Goal: Task Accomplishment & Management: Manage account settings

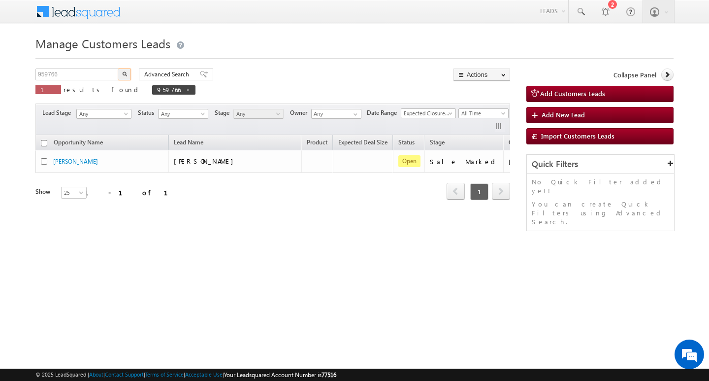
click at [85, 76] on input "959766" at bounding box center [77, 74] width 84 height 12
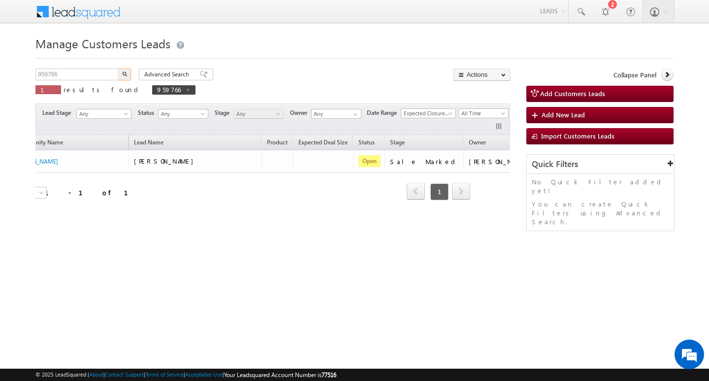
click at [85, 76] on input "959766" at bounding box center [77, 74] width 84 height 12
type input "Search Customers Leads"
click at [72, 73] on input "text" at bounding box center [77, 74] width 84 height 12
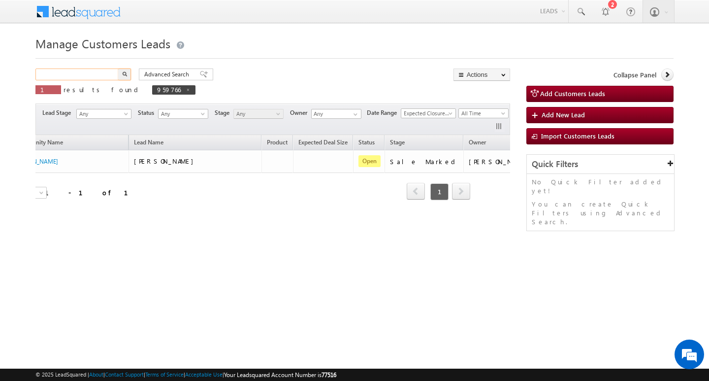
paste input "959793"
type input "959793"
click at [118, 68] on button "button" at bounding box center [124, 74] width 13 height 12
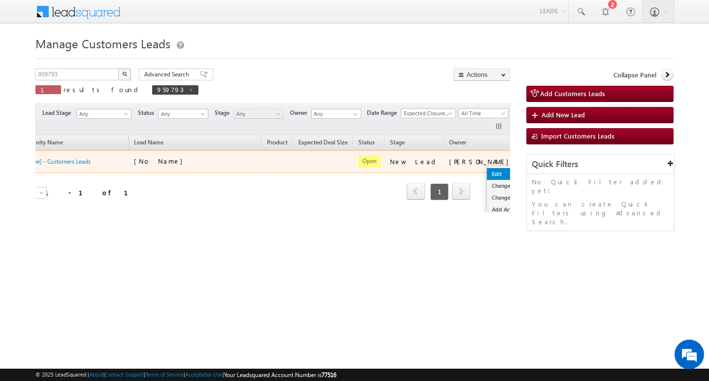
click at [487, 172] on link "Edit" at bounding box center [511, 174] width 49 height 12
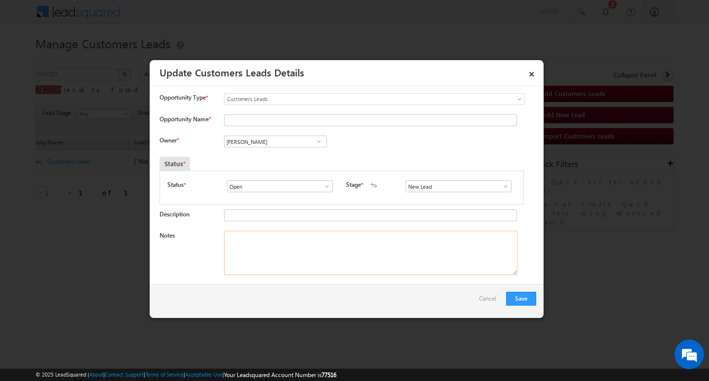
click at [429, 256] on textarea "Notes" at bounding box center [370, 252] width 293 height 44
click at [500, 194] on div "New Lead Interested Pending Documents Sales Marked Pending for Follow-Up Not Co…" at bounding box center [461, 187] width 110 height 14
click at [501, 187] on span at bounding box center [506, 186] width 10 height 8
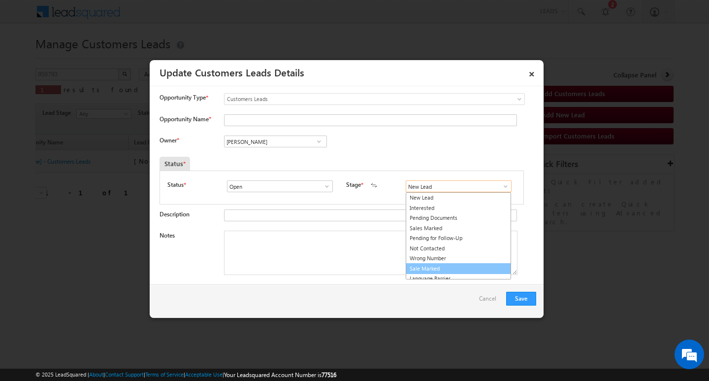
click at [481, 266] on link "Sale Marked" at bounding box center [458, 268] width 105 height 11
type input "Sale Marked"
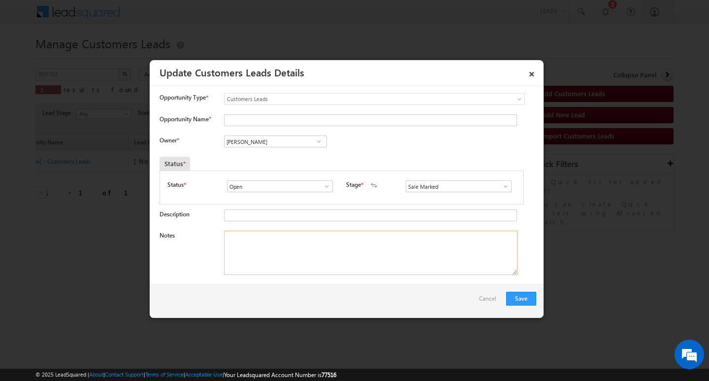
click at [395, 254] on textarea "Notes" at bounding box center [370, 252] width 293 height 44
click at [279, 148] on div "[PERSON_NAME] [PERSON_NAME] [PERSON_NAME]" at bounding box center [283, 142] width 119 height 14
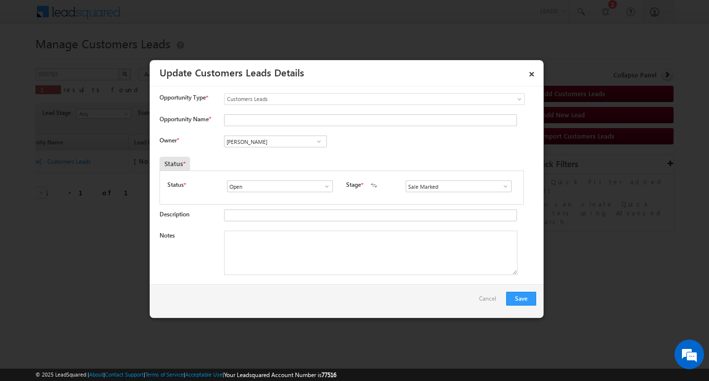
click at [279, 148] on div "[PERSON_NAME] [PERSON_NAME] [PERSON_NAME]" at bounding box center [283, 142] width 119 height 14
click at [278, 142] on input "[PERSON_NAME]" at bounding box center [275, 141] width 103 height 12
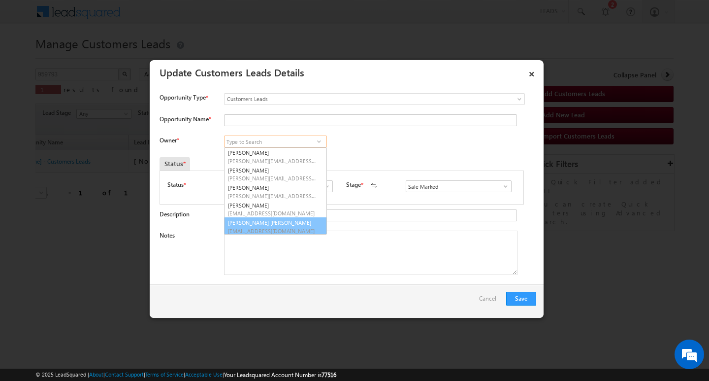
scroll to position [2, 0]
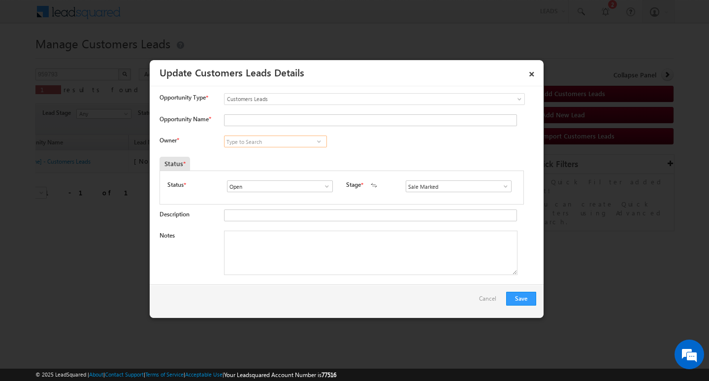
click at [276, 141] on input at bounding box center [275, 141] width 103 height 12
paste input "[PERSON_NAME]"
click at [274, 149] on link "[PERSON_NAME] [PERSON_NAME][EMAIL_ADDRESS][DOMAIN_NAME]" at bounding box center [275, 156] width 103 height 19
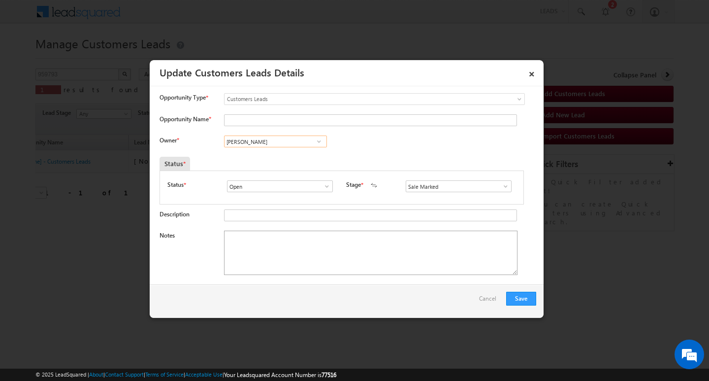
type input "[PERSON_NAME]"
click at [312, 266] on textarea "Notes" at bounding box center [370, 252] width 293 height 44
click at [278, 107] on div "Opportunity Type * Select any Activity Bank Mitra Leads Builders Leads Customer…" at bounding box center [347, 101] width 377 height 16
click at [276, 117] on input "Opportunity Name *" at bounding box center [370, 120] width 293 height 12
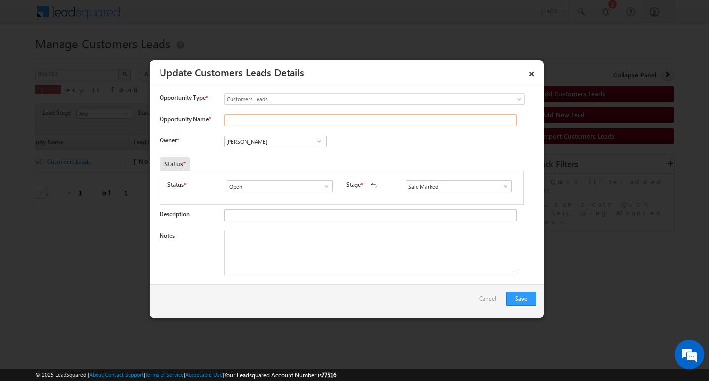
click at [276, 117] on input "Opportunity Name *" at bounding box center [370, 120] width 293 height 12
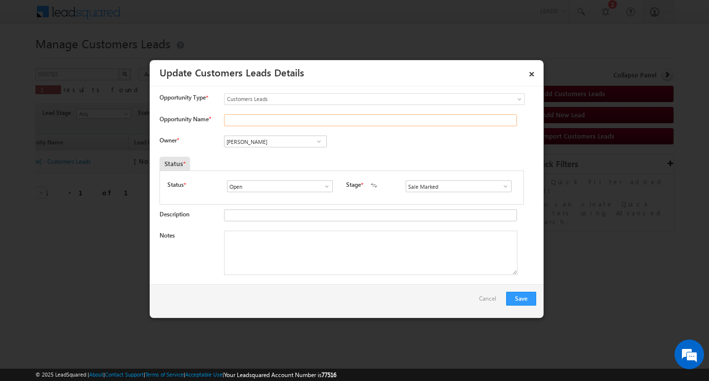
click at [276, 117] on input "Opportunity Name *" at bounding box center [370, 120] width 293 height 12
click at [272, 115] on input "Opportunity Name *" at bounding box center [370, 120] width 293 height 12
paste input "[PERSON_NAME]"
type input "[PERSON_NAME]"
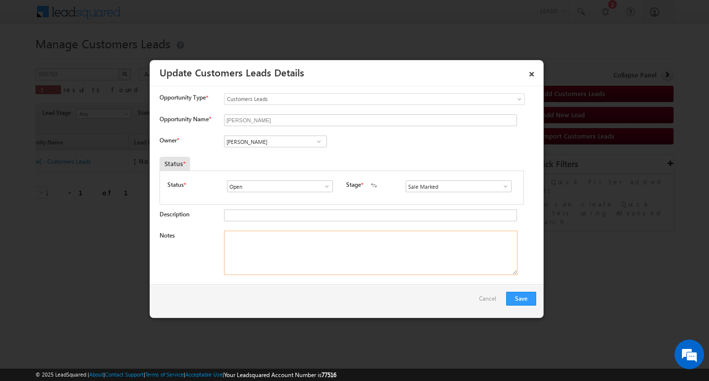
click at [292, 258] on textarea "Notes" at bounding box center [370, 252] width 293 height 44
click at [258, 258] on textarea "Notes" at bounding box center [370, 252] width 293 height 44
paste textarea "3L/ LAKH Customer required top-up loan addressBHOPAL"
type textarea "3L/ LAKH Customer required top-up loan addressBHOPAL"
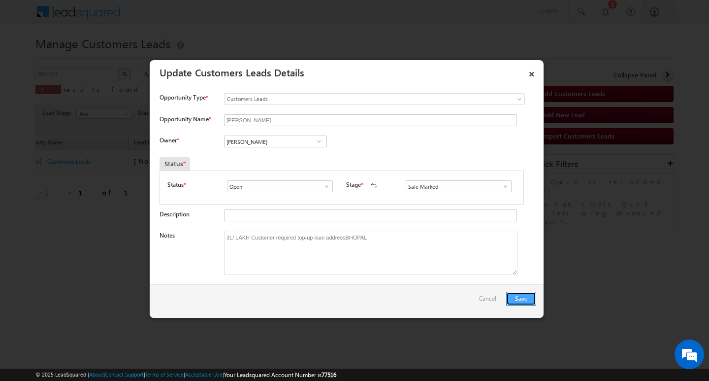
click at [525, 297] on button "Save" at bounding box center [521, 298] width 30 height 14
